Goal: Answer question/provide support

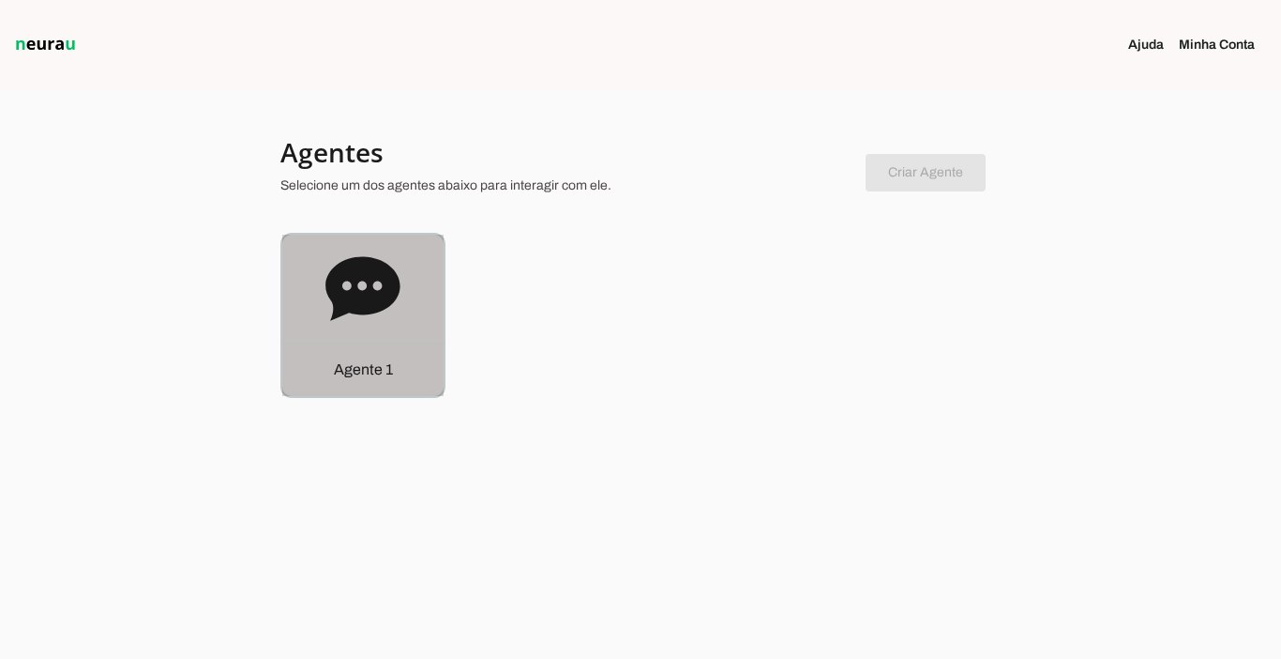
click at [368, 370] on p "Agente 1" at bounding box center [363, 369] width 59 height 23
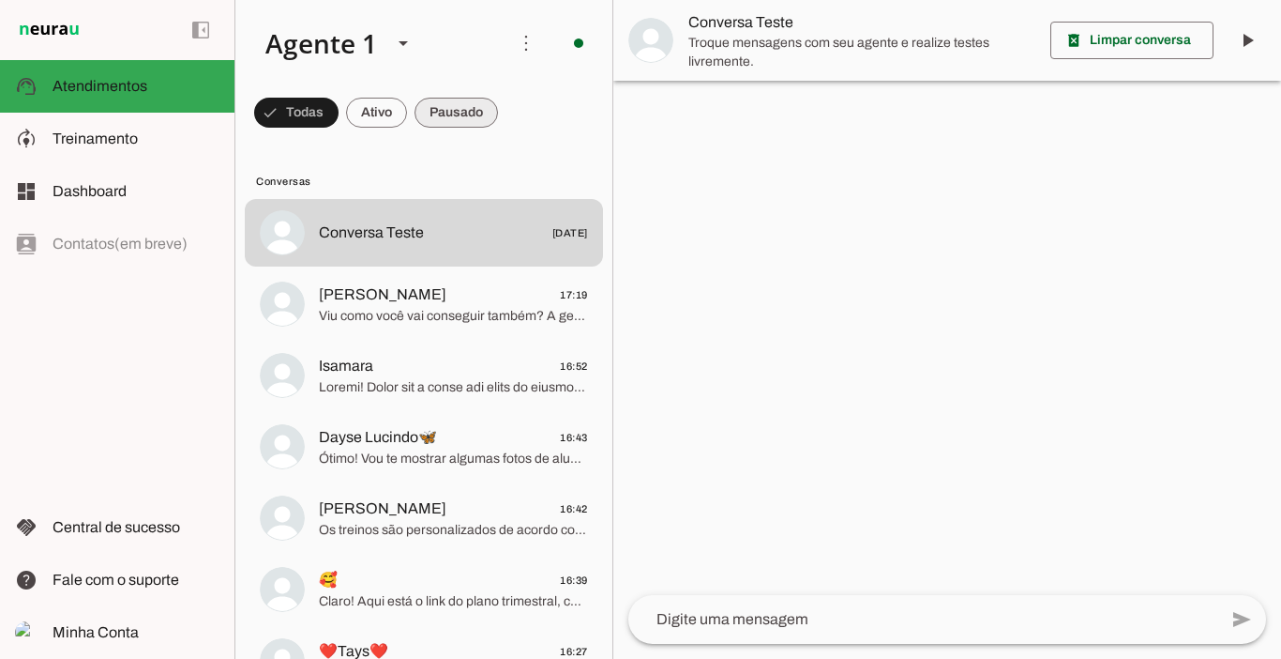
click at [442, 115] on span at bounding box center [456, 112] width 83 height 45
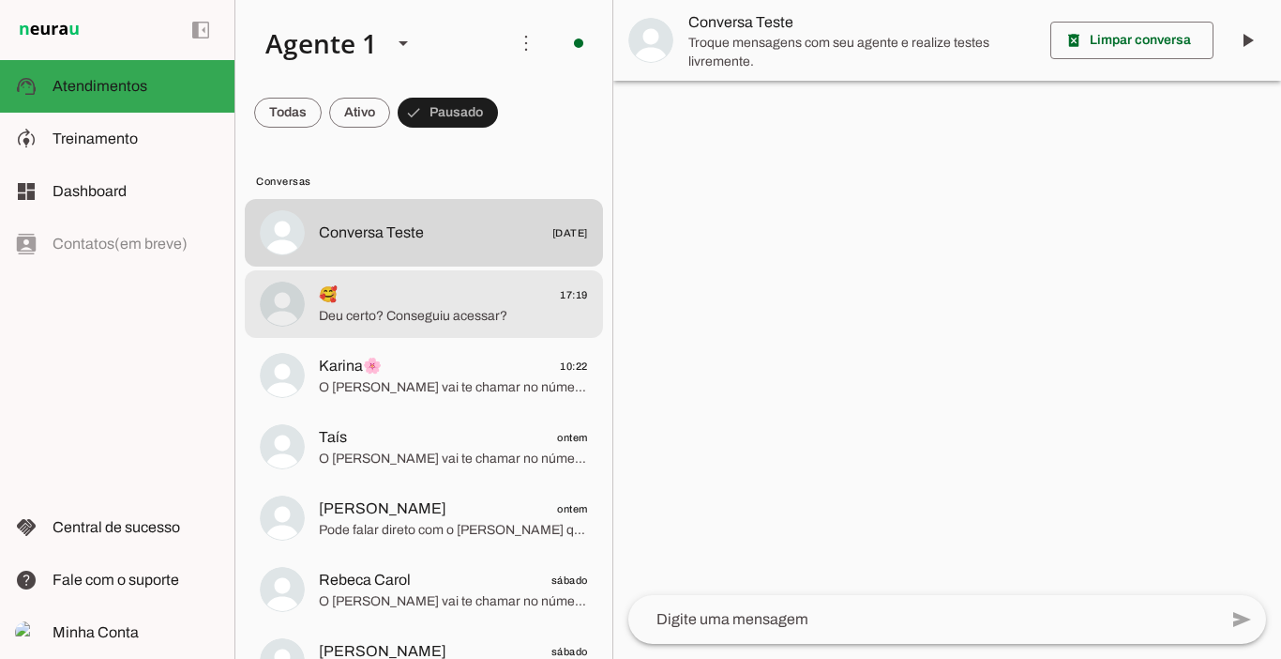
click at [462, 288] on span "🥰 17:19" at bounding box center [453, 294] width 269 height 23
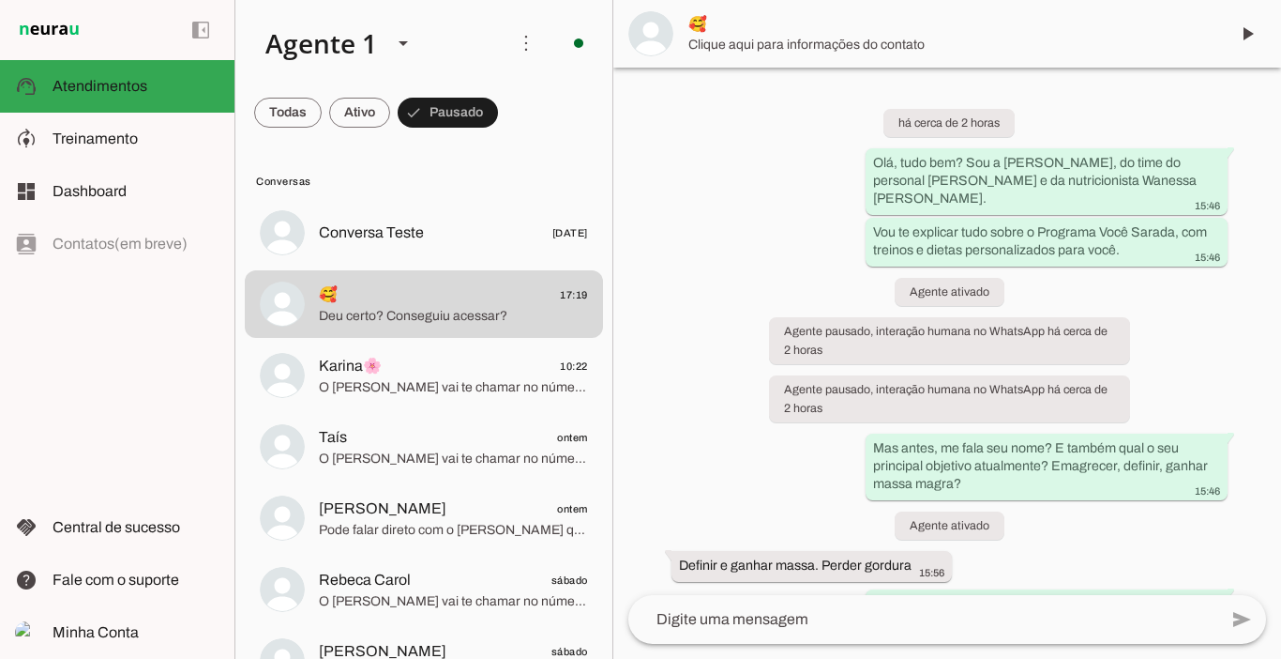
scroll to position [3324, 0]
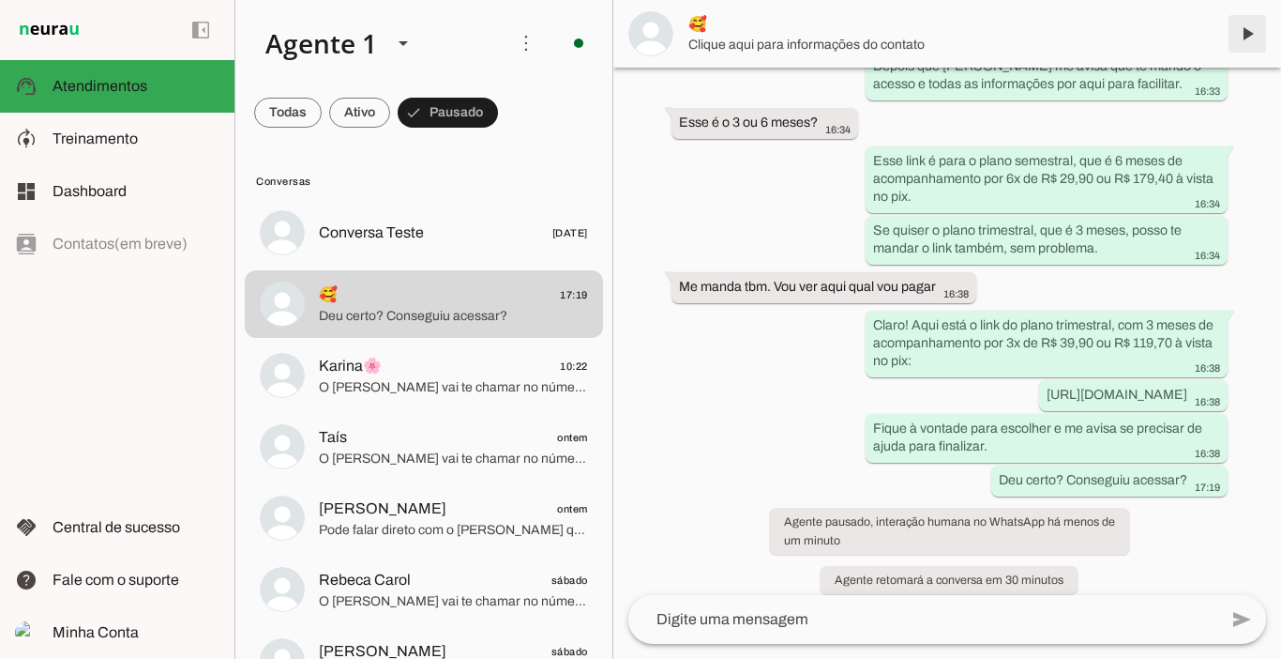
click at [1250, 39] on span at bounding box center [1247, 33] width 45 height 45
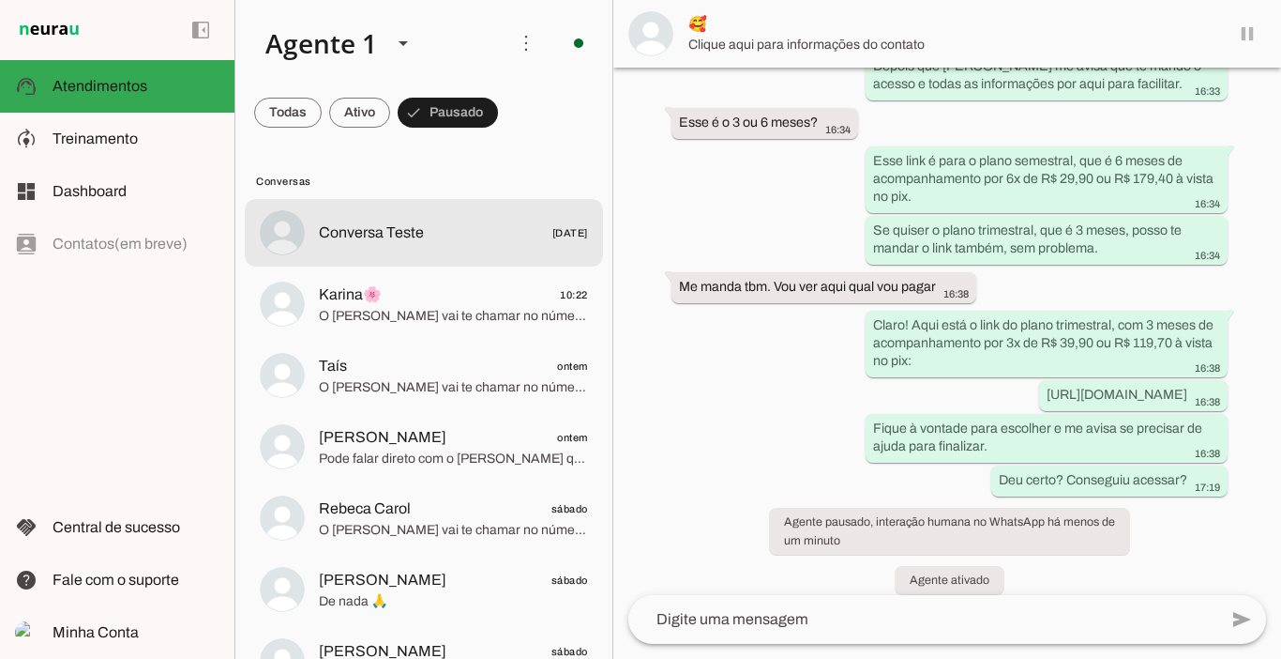
click at [380, 224] on span "Conversa Teste" at bounding box center [371, 232] width 105 height 23
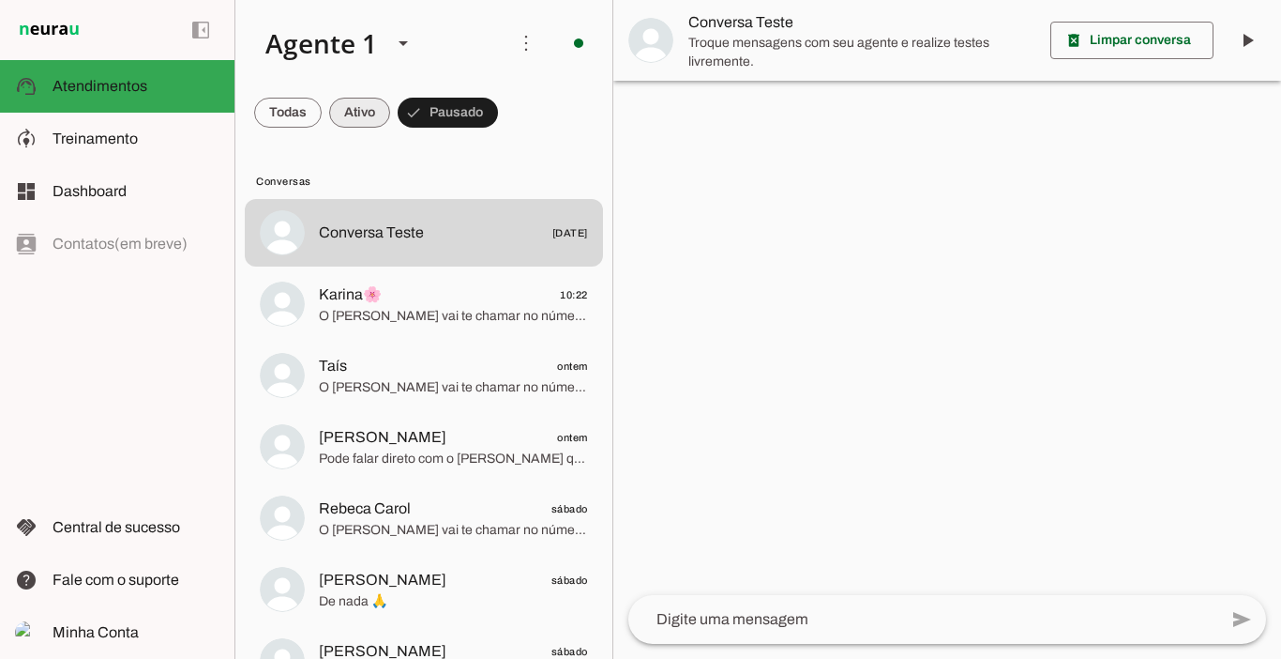
click at [363, 114] on span at bounding box center [359, 112] width 61 height 45
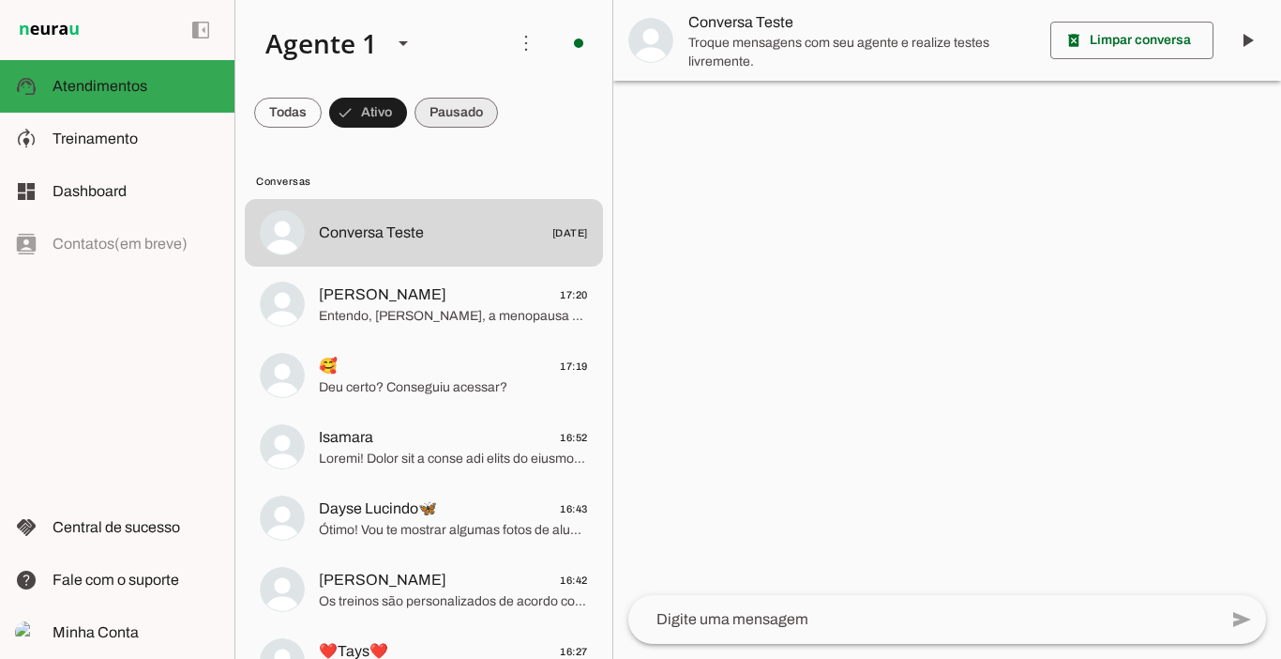
click at [466, 110] on span at bounding box center [456, 112] width 83 height 45
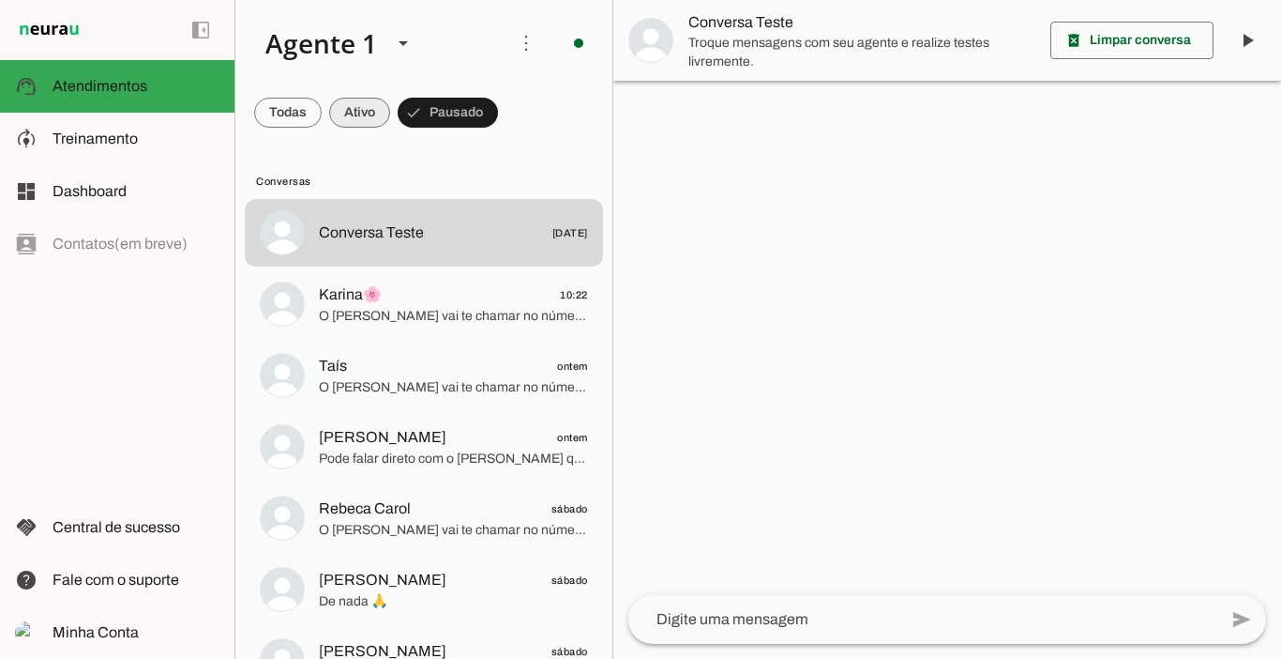
click at [358, 116] on span at bounding box center [359, 112] width 61 height 45
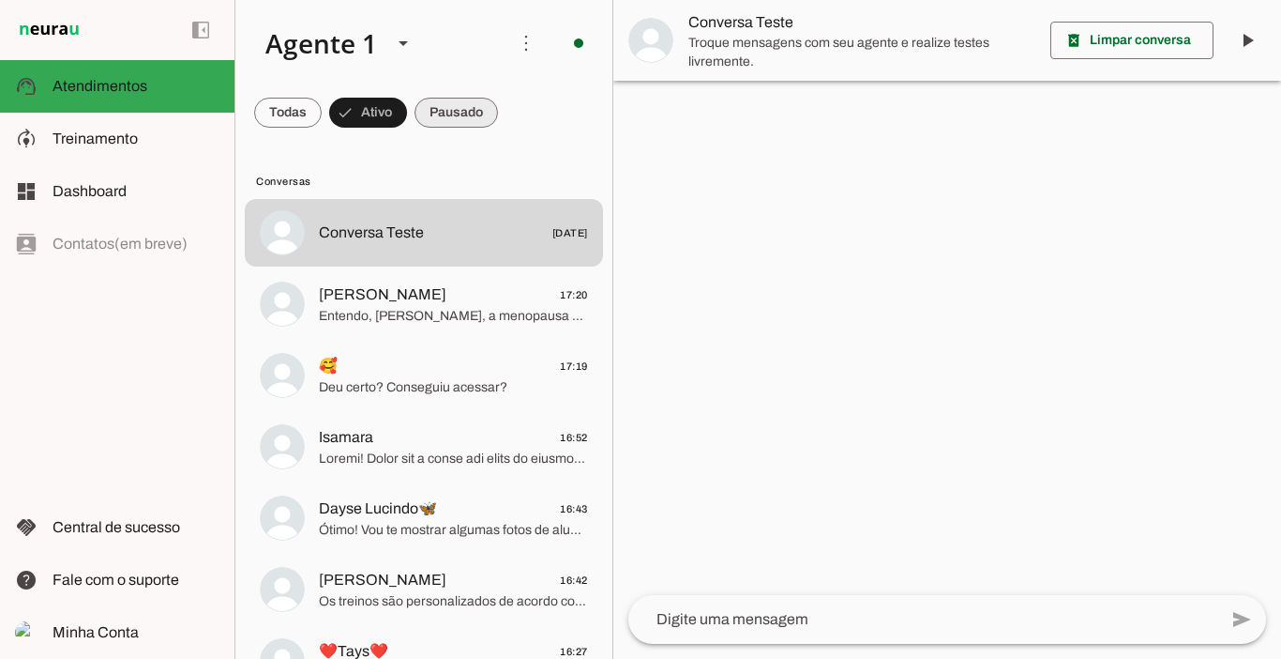
click at [445, 114] on span at bounding box center [456, 112] width 83 height 45
